Goal: Information Seeking & Learning: Learn about a topic

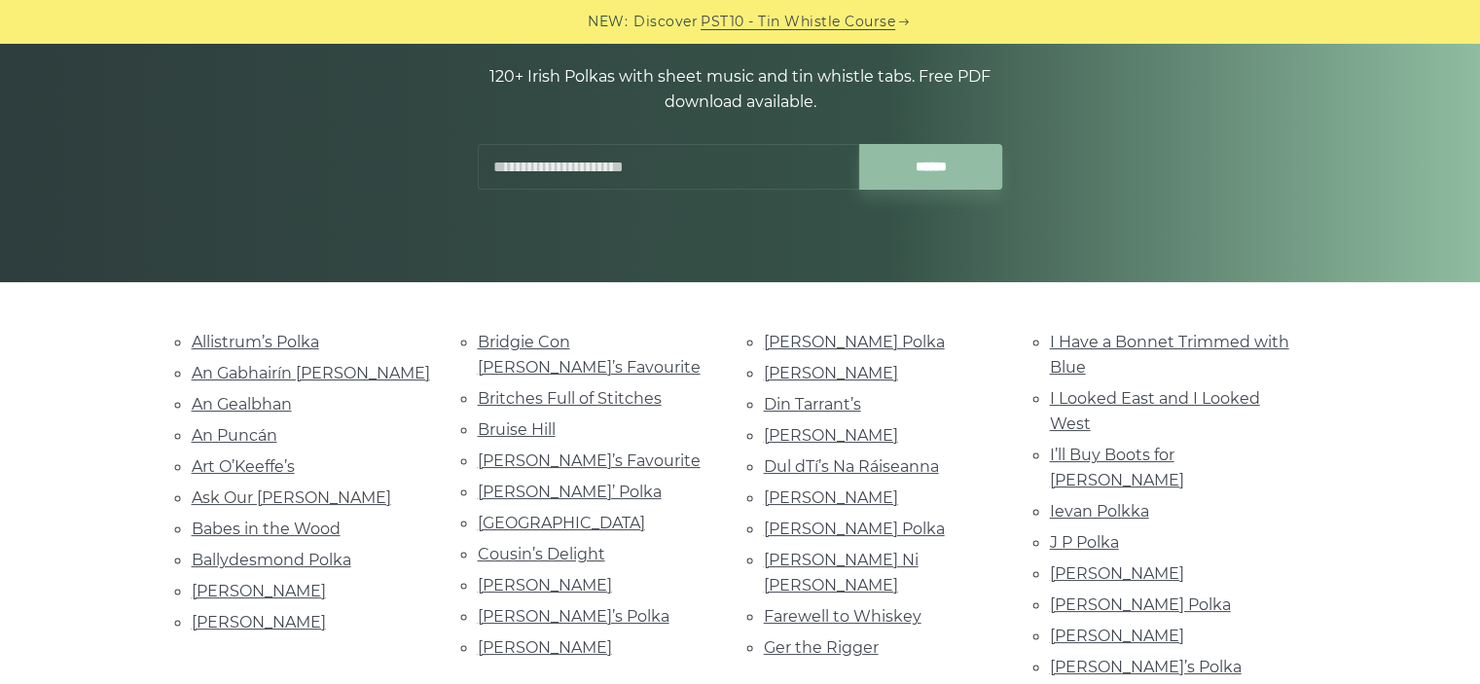
scroll to position [156, 0]
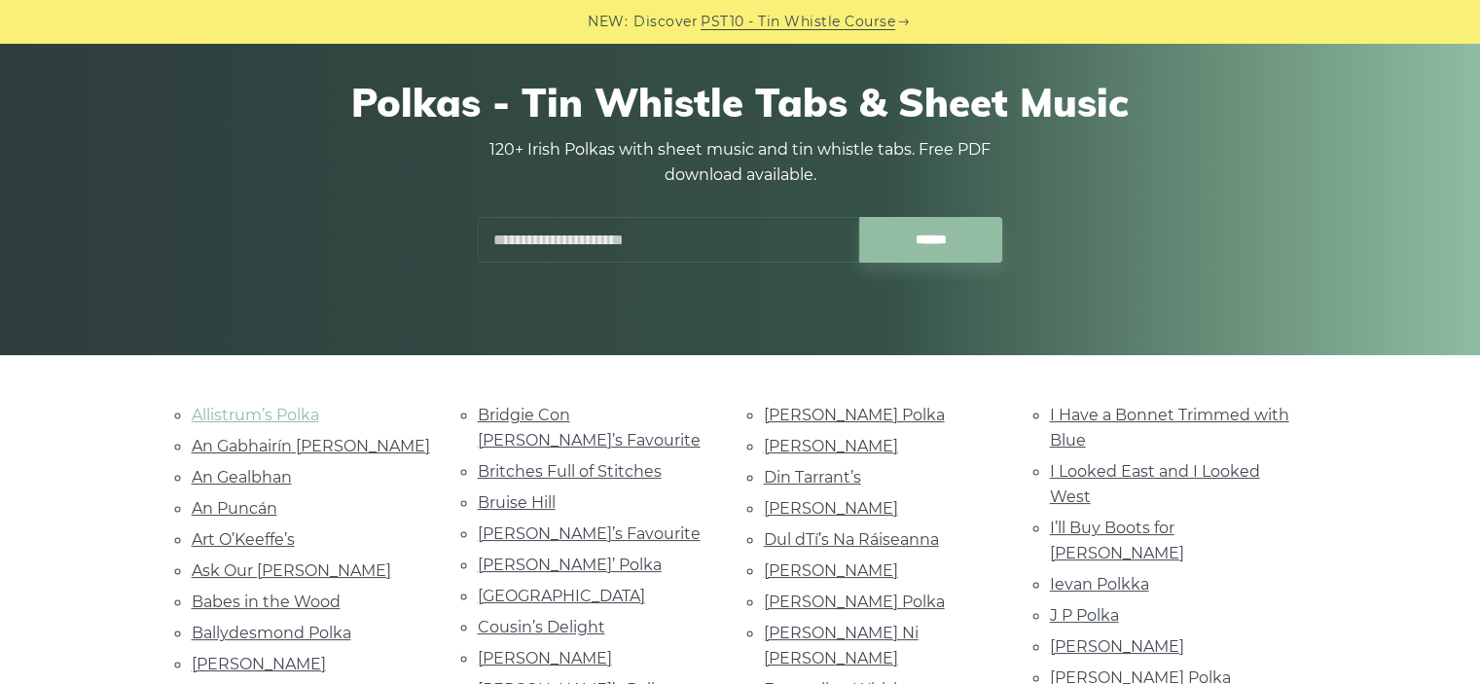
click at [277, 420] on link "Allistrum’s Polka" at bounding box center [256, 415] width 128 height 18
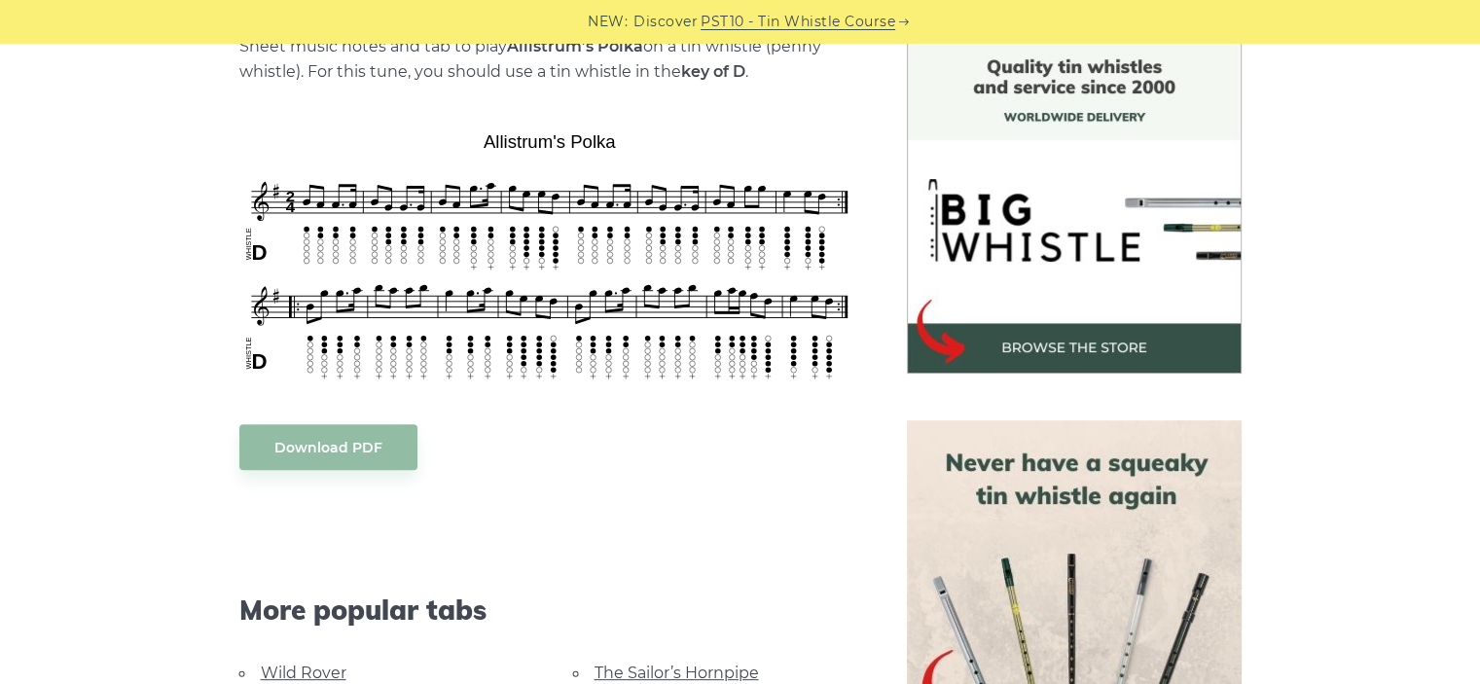
scroll to position [545, 0]
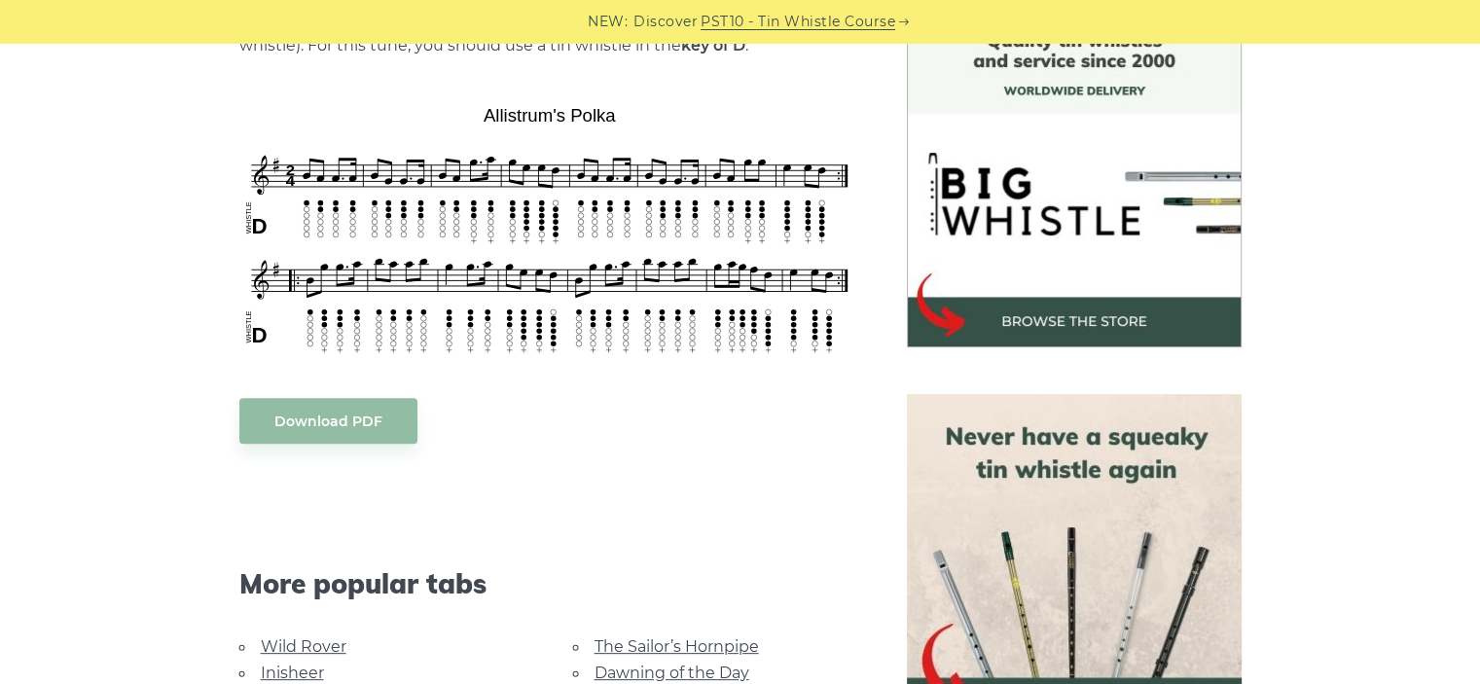
click at [275, 640] on link "Wild Rover" at bounding box center [304, 647] width 86 height 18
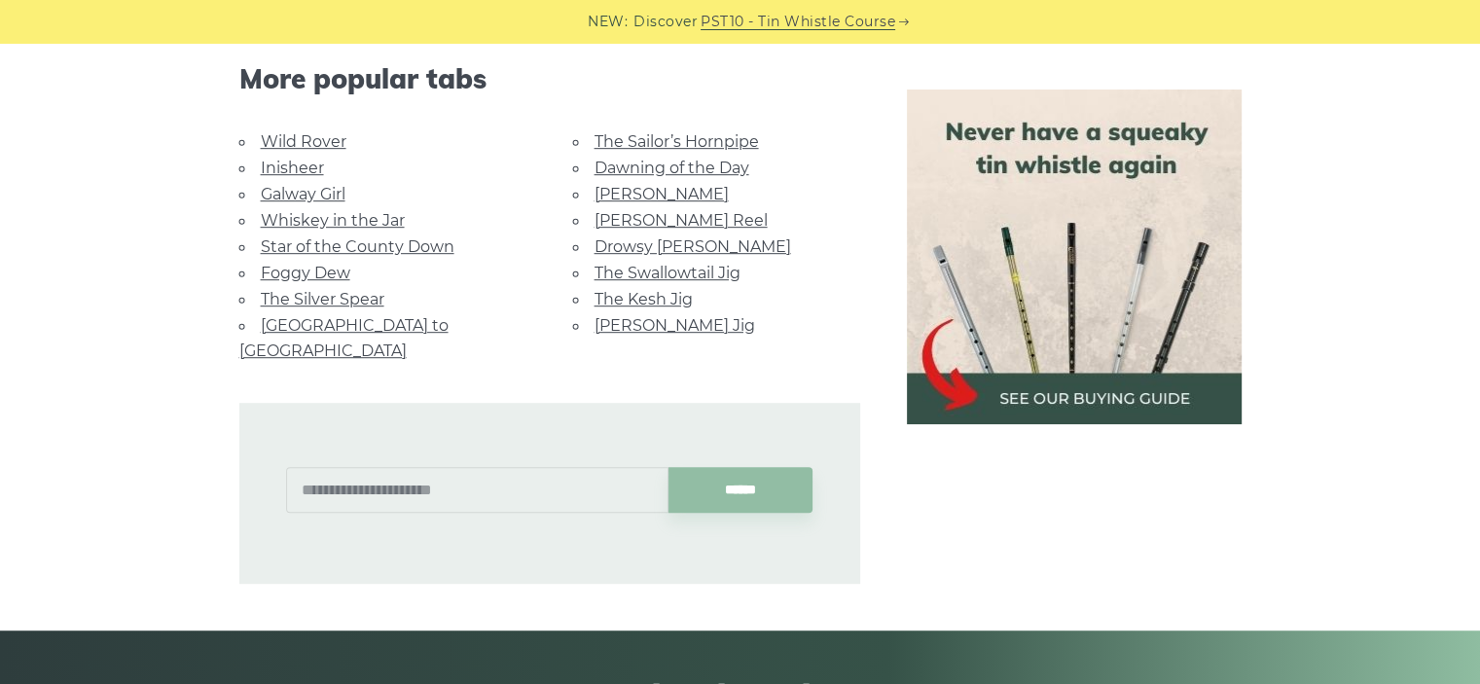
scroll to position [1051, 0]
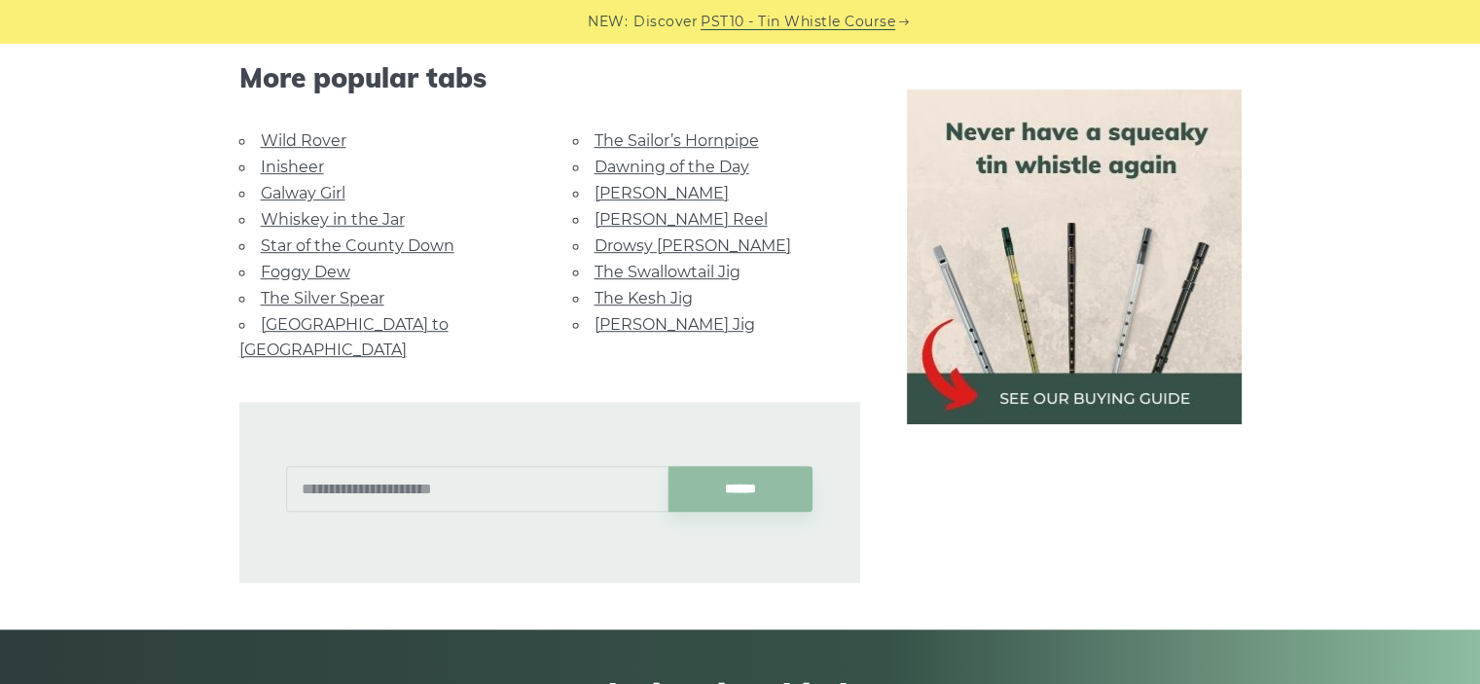
click at [289, 217] on link "Whiskey in the Jar" at bounding box center [333, 219] width 144 height 18
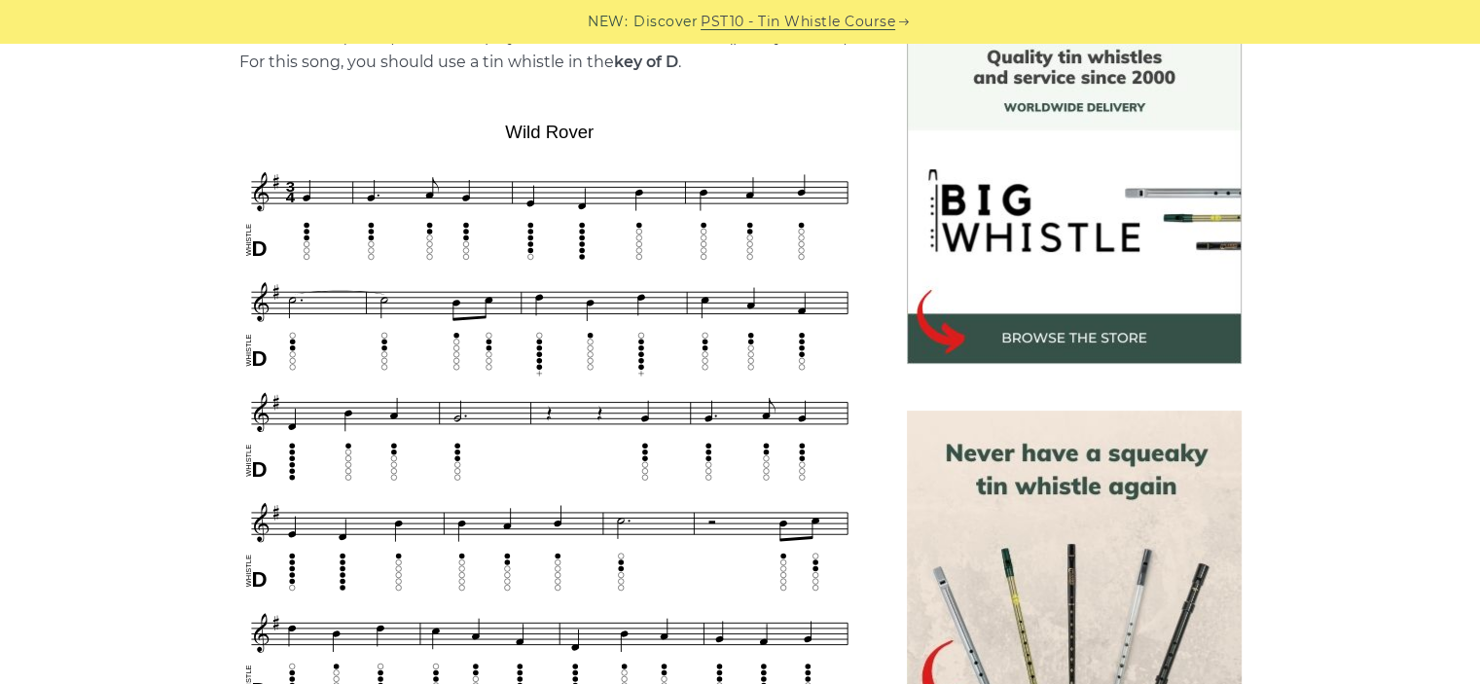
scroll to position [545, 0]
